Goal: Find specific page/section: Find specific page/section

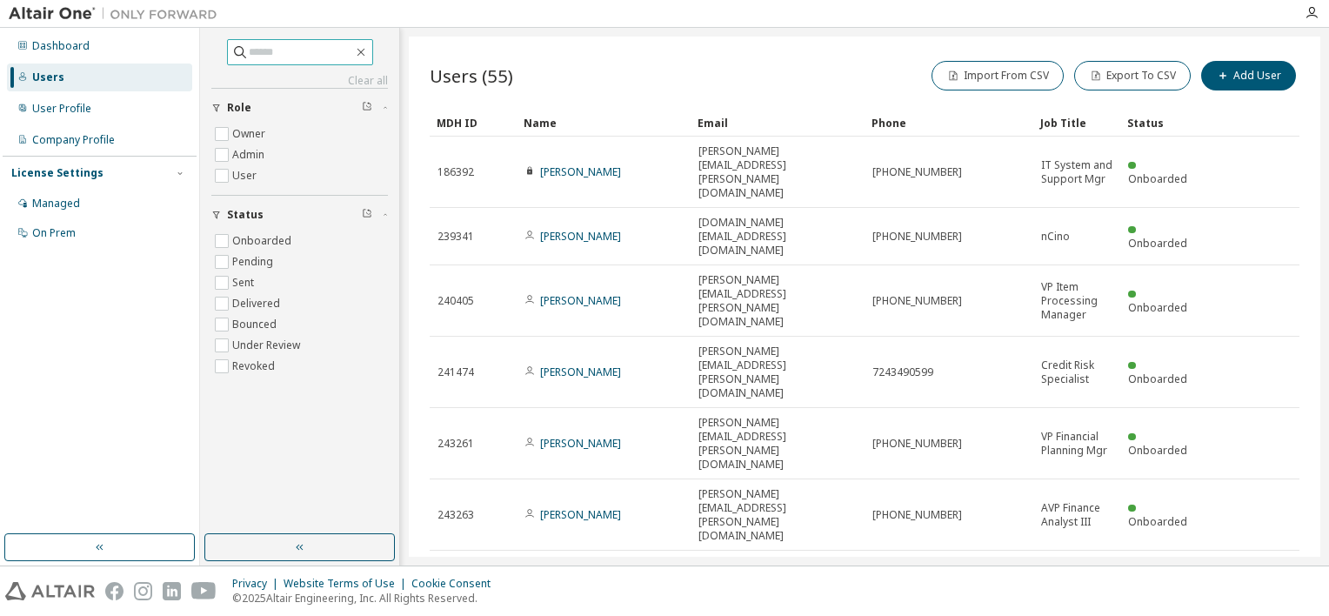
click at [311, 45] on input "text" at bounding box center [301, 51] width 104 height 17
click at [346, 53] on input "text" at bounding box center [301, 51] width 104 height 17
paste input "**********"
type input "**********"
